Goal: Transaction & Acquisition: Subscribe to service/newsletter

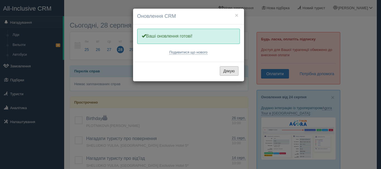
click at [227, 75] on button "Дякую" at bounding box center [229, 70] width 19 height 9
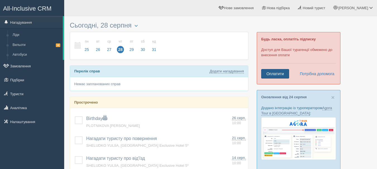
click at [279, 76] on link "Оплатити" at bounding box center [275, 73] width 28 height 9
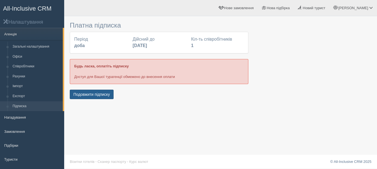
click at [91, 95] on button "Подовжити підписку" at bounding box center [92, 94] width 44 height 9
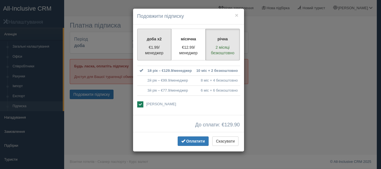
click at [145, 49] on p "€1.99/менеджер" at bounding box center [154, 50] width 27 height 11
radio input "true"
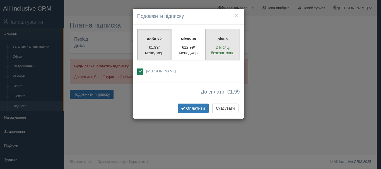
click at [224, 50] on p "2 місяці безкоштовно" at bounding box center [222, 50] width 27 height 11
radio input "true"
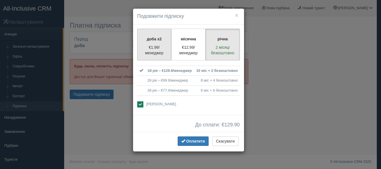
click at [156, 45] on p "€1.99/менеджер" at bounding box center [154, 50] width 27 height 11
radio input "true"
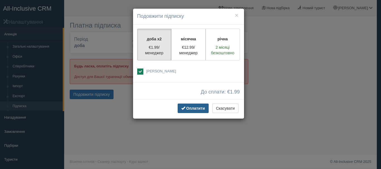
click at [195, 110] on span "Оплатити" at bounding box center [195, 108] width 19 height 4
